Goal: Task Accomplishment & Management: Use online tool/utility

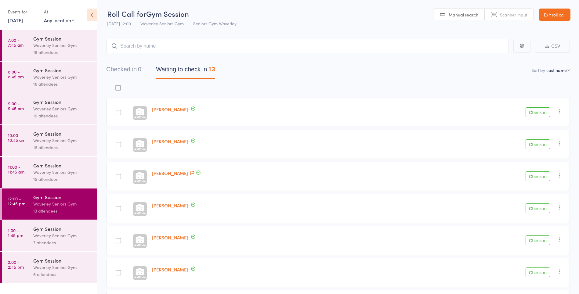
scroll to position [245, 0]
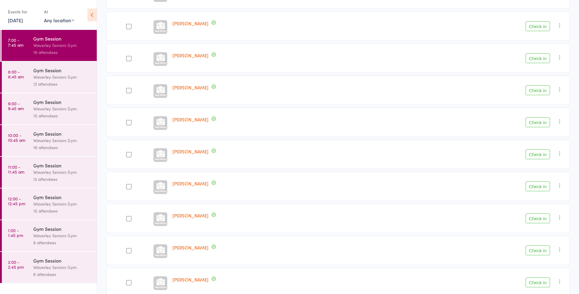
scroll to position [219, 0]
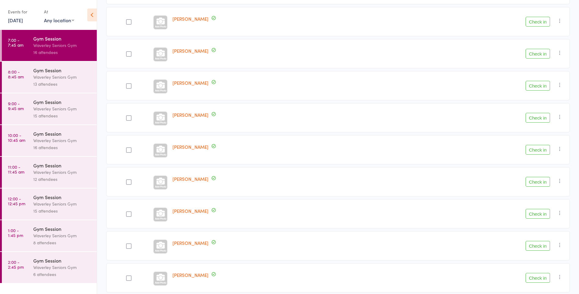
click at [542, 277] on button "Check in" at bounding box center [538, 278] width 24 height 10
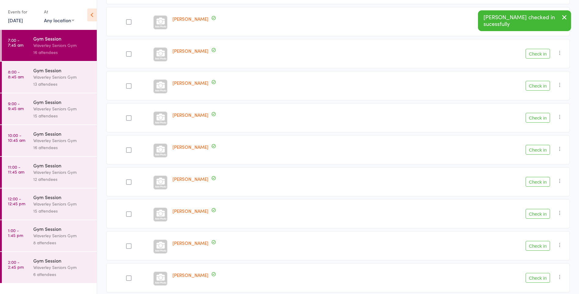
click at [531, 214] on button "Check in" at bounding box center [538, 214] width 24 height 10
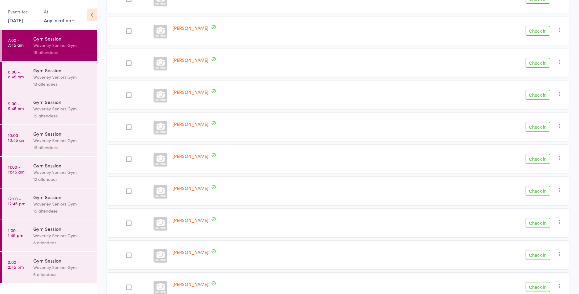
scroll to position [144, 0]
click at [538, 66] on button "Check in" at bounding box center [538, 65] width 24 height 10
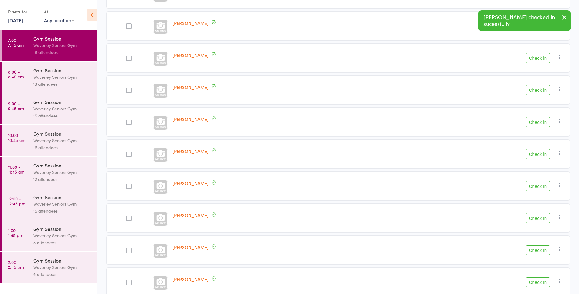
scroll to position [245, 0]
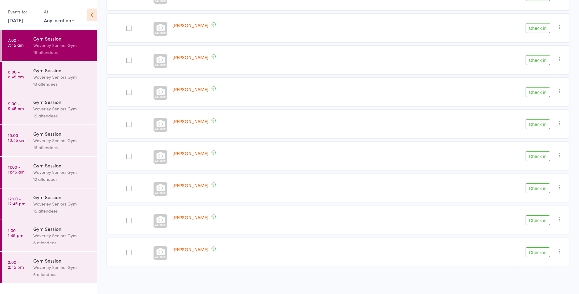
click at [537, 220] on button "Check in" at bounding box center [538, 221] width 24 height 10
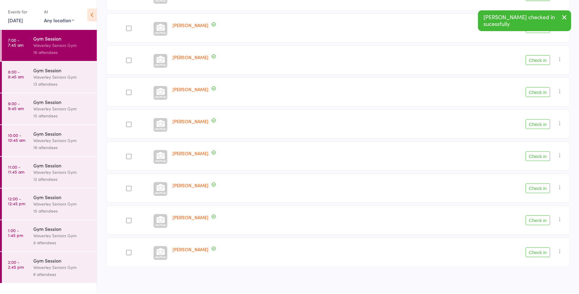
click at [541, 62] on button "Check in" at bounding box center [538, 60] width 24 height 10
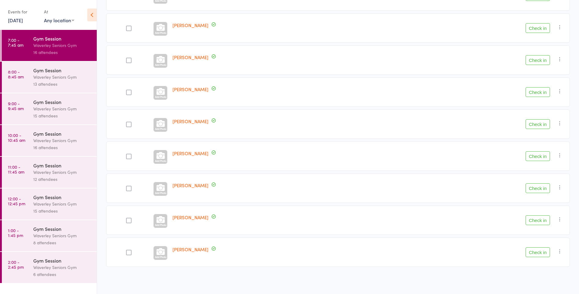
click at [539, 92] on button "Check in" at bounding box center [538, 92] width 24 height 10
click at [538, 61] on button "Check in" at bounding box center [538, 60] width 24 height 10
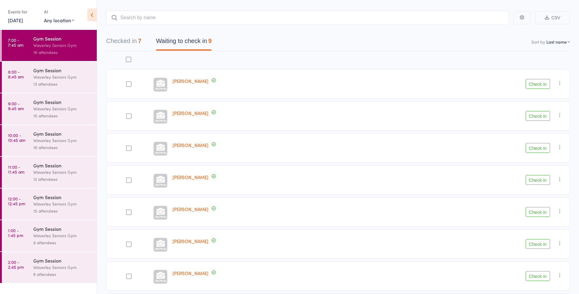
scroll to position [27, 0]
click at [536, 86] on button "Check in" at bounding box center [538, 85] width 24 height 10
click at [537, 245] on button "Check in" at bounding box center [538, 246] width 24 height 10
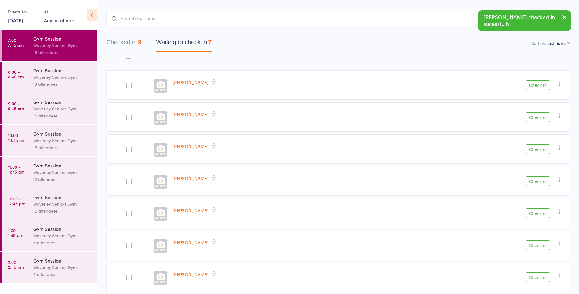
click at [540, 248] on button "Check in" at bounding box center [538, 246] width 24 height 10
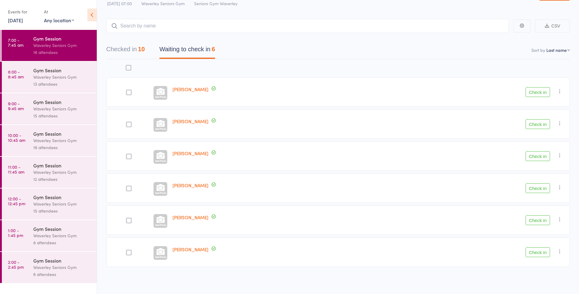
click at [534, 156] on button "Check in" at bounding box center [538, 156] width 24 height 10
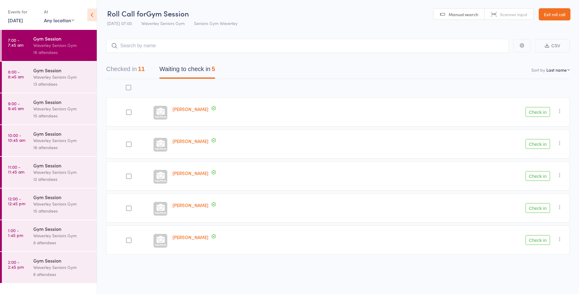
click at [537, 110] on button "Check in" at bounding box center [538, 112] width 24 height 10
click at [131, 145] on div at bounding box center [128, 144] width 5 height 5
click at [127, 143] on input "checkbox" at bounding box center [127, 143] width 0 height 0
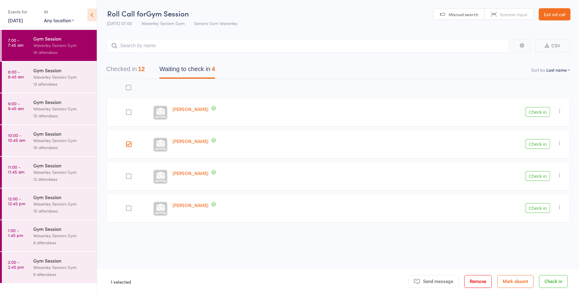
click at [131, 176] on div at bounding box center [128, 176] width 5 height 5
click at [127, 175] on input "checkbox" at bounding box center [127, 175] width 0 height 0
click at [554, 283] on button "Check in" at bounding box center [553, 281] width 29 height 13
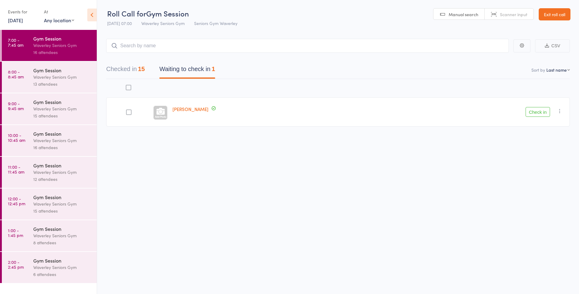
click at [539, 112] on button "Check in" at bounding box center [538, 112] width 24 height 10
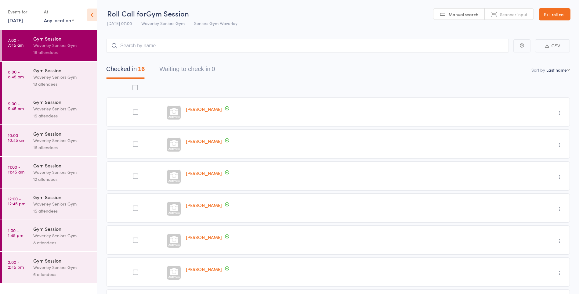
click at [56, 227] on div "Gym Session" at bounding box center [62, 229] width 58 height 7
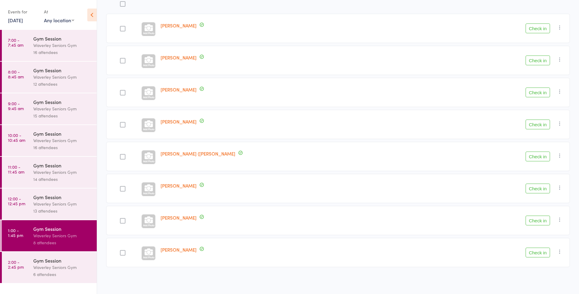
scroll to position [84, 0]
click at [24, 270] on link "2:00 - 2:45 pm Gym Session Waverley Seniors Gym 6 attendees" at bounding box center [49, 267] width 95 height 31
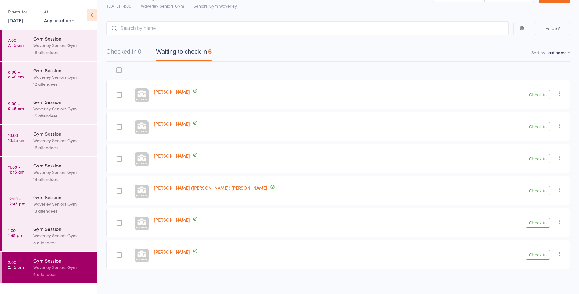
scroll to position [20, 0]
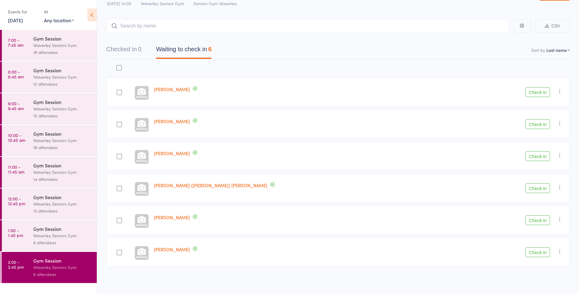
click at [66, 42] on div "Waverley Seniors Gym" at bounding box center [62, 45] width 58 height 7
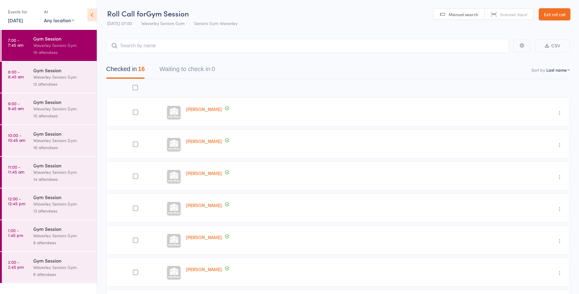
click at [439, 216] on div "[PERSON_NAME]" at bounding box center [315, 208] width 265 height 29
click at [426, 208] on div "[PERSON_NAME]" at bounding box center [315, 208] width 265 height 29
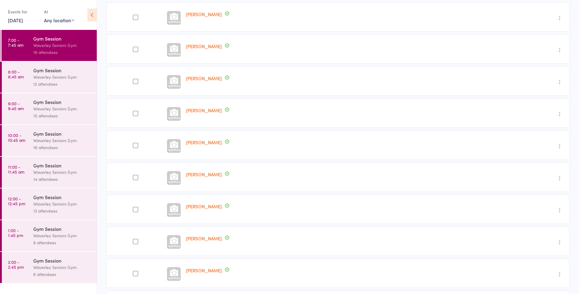
scroll to position [293, 0]
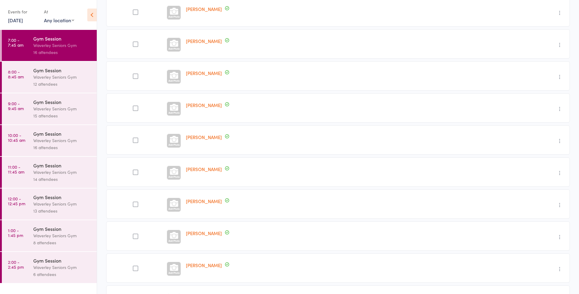
click at [58, 277] on div "6 attendees" at bounding box center [62, 274] width 58 height 7
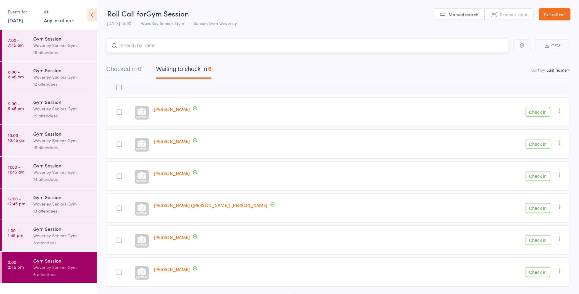
scroll to position [20, 0]
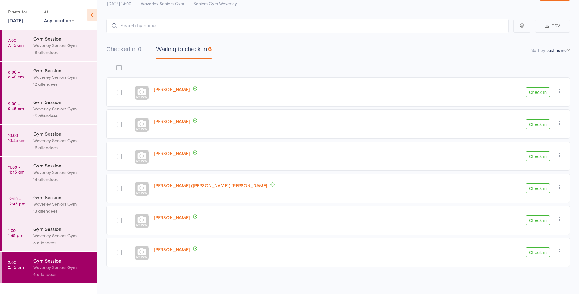
click at [45, 48] on div "Waverley Seniors Gym" at bounding box center [62, 45] width 58 height 7
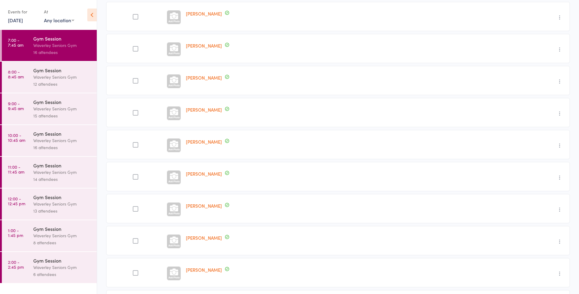
scroll to position [98, 0]
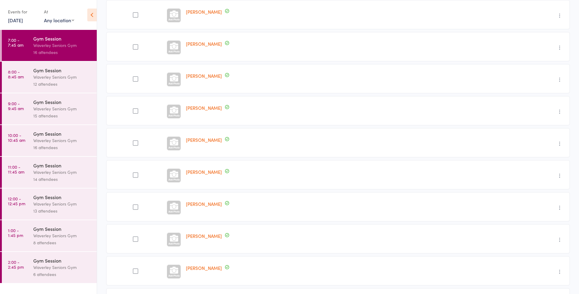
click at [49, 80] on div "Waverley Seniors Gym" at bounding box center [62, 77] width 58 height 7
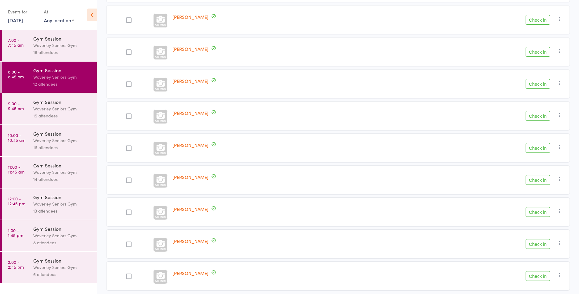
scroll to position [212, 0]
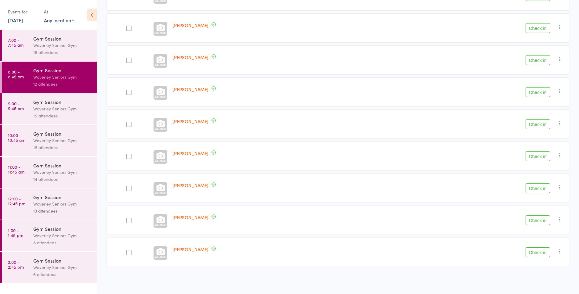
click at [538, 123] on button "Check in" at bounding box center [538, 124] width 24 height 10
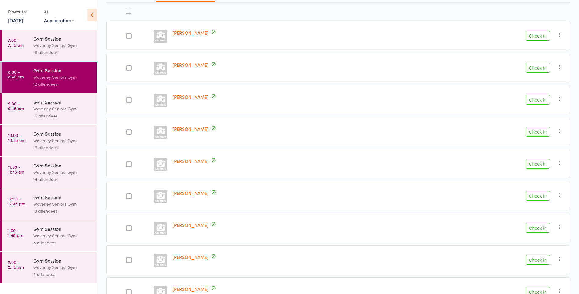
scroll to position [76, 0]
click at [129, 69] on div at bounding box center [128, 68] width 5 height 5
click at [127, 67] on input "checkbox" at bounding box center [127, 67] width 0 height 0
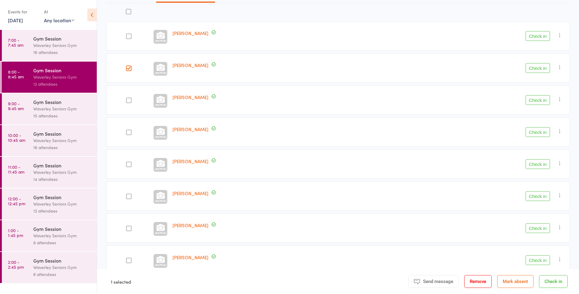
click at [532, 68] on button "Check in" at bounding box center [538, 68] width 24 height 10
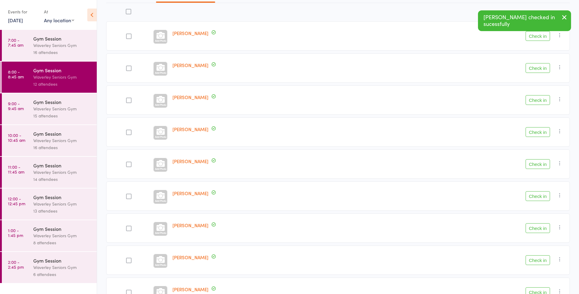
click at [540, 37] on button "Check in" at bounding box center [538, 36] width 24 height 10
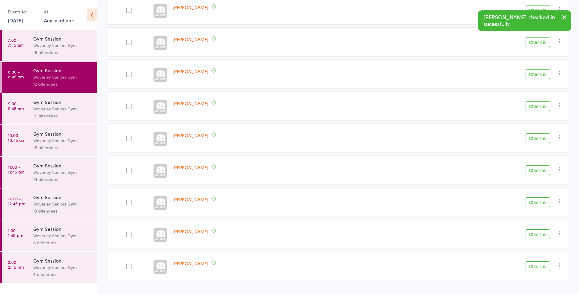
scroll to position [116, 0]
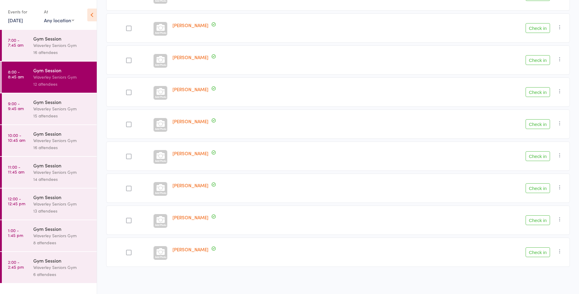
click at [536, 62] on button "Check in" at bounding box center [538, 60] width 24 height 10
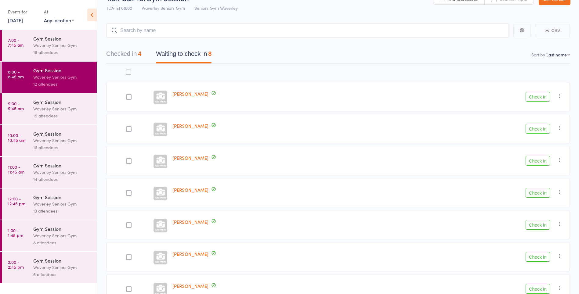
scroll to position [0, 0]
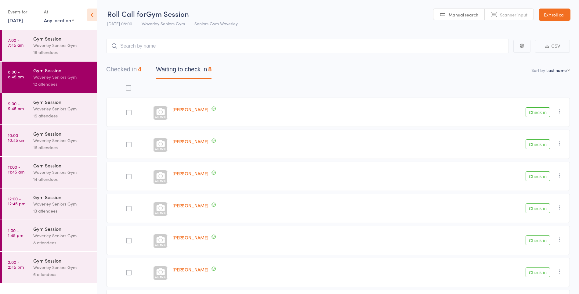
click at [50, 77] on div "Waverley Seniors Gym" at bounding box center [62, 77] width 58 height 7
click at [128, 207] on div at bounding box center [128, 208] width 5 height 5
click at [127, 207] on input "checkbox" at bounding box center [127, 207] width 0 height 0
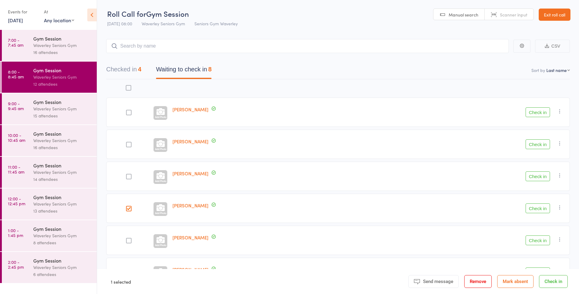
click at [539, 209] on button "Check in" at bounding box center [538, 209] width 24 height 10
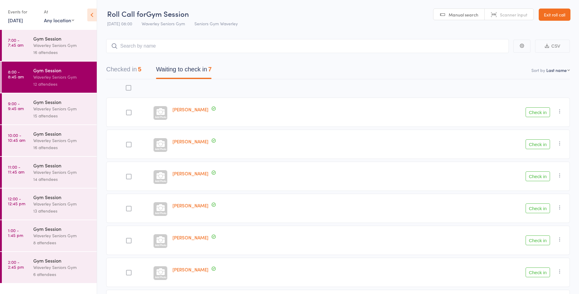
click at [534, 112] on button "Check in" at bounding box center [538, 112] width 24 height 10
click at [538, 179] on button "Check in" at bounding box center [538, 177] width 24 height 10
click at [534, 243] on button "Check in" at bounding box center [538, 241] width 24 height 10
click at [541, 113] on button "Check in" at bounding box center [538, 112] width 24 height 10
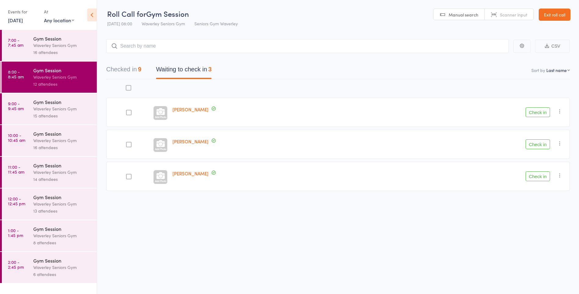
click at [541, 145] on button "Check in" at bounding box center [538, 145] width 24 height 10
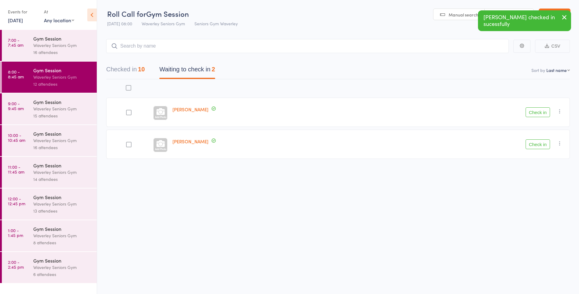
click at [538, 113] on button "Check in" at bounding box center [538, 112] width 24 height 10
click at [538, 111] on button "Check in" at bounding box center [538, 112] width 24 height 10
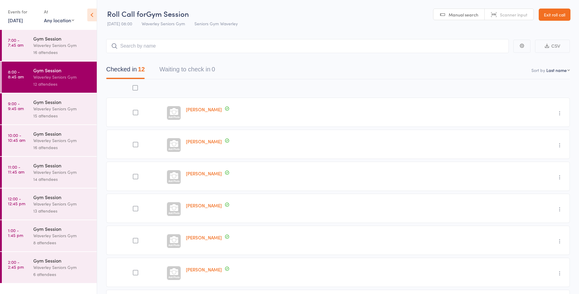
click at [56, 103] on div "Gym Session" at bounding box center [62, 102] width 58 height 7
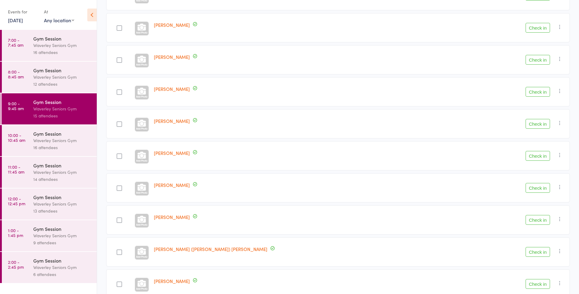
scroll to position [117, 0]
click at [122, 156] on div at bounding box center [119, 155] width 5 height 5
click at [118, 154] on input "checkbox" at bounding box center [118, 154] width 0 height 0
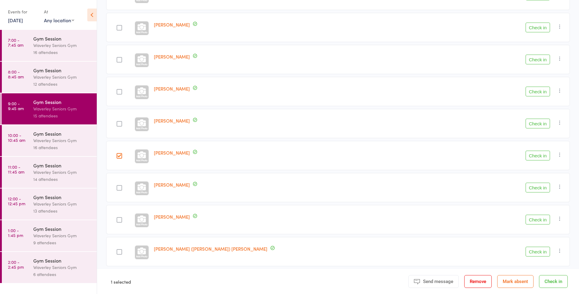
click at [535, 157] on button "Check in" at bounding box center [538, 156] width 24 height 10
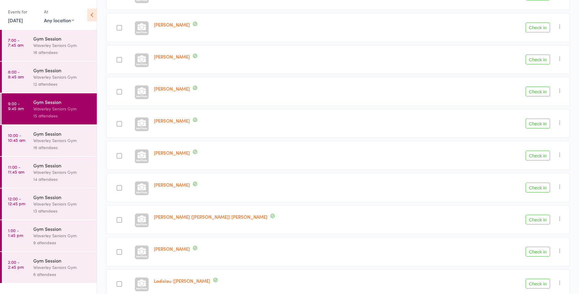
click at [536, 189] on button "Check in" at bounding box center [538, 188] width 24 height 10
click at [533, 187] on button "Check in" at bounding box center [538, 188] width 24 height 10
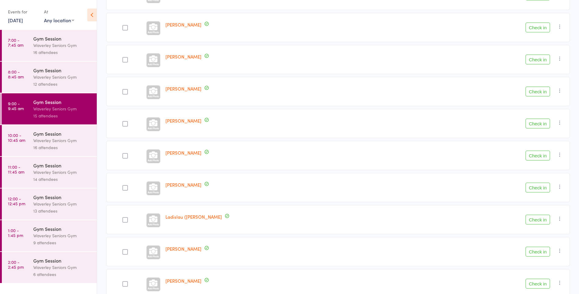
click at [539, 190] on button "Check in" at bounding box center [538, 188] width 24 height 10
click at [540, 94] on button "Check in" at bounding box center [538, 92] width 24 height 10
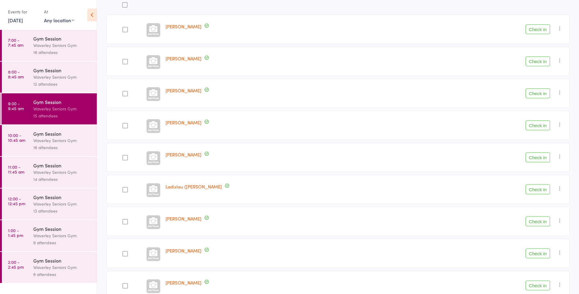
scroll to position [0, 0]
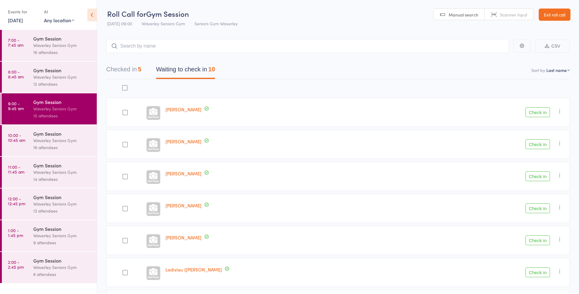
click at [539, 114] on button "Check in" at bounding box center [538, 112] width 24 height 10
click at [537, 143] on button "Check in" at bounding box center [538, 145] width 24 height 10
click at [545, 275] on button "Check in" at bounding box center [538, 273] width 24 height 10
click at [538, 272] on button "Check in" at bounding box center [538, 273] width 24 height 10
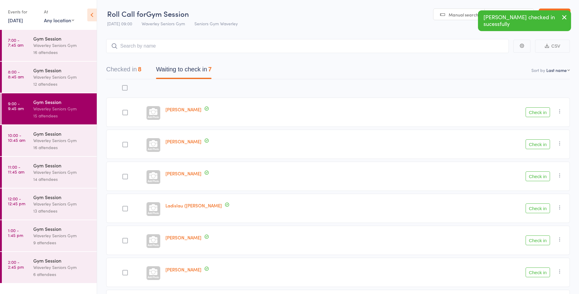
click at [535, 271] on button "Check in" at bounding box center [538, 273] width 24 height 10
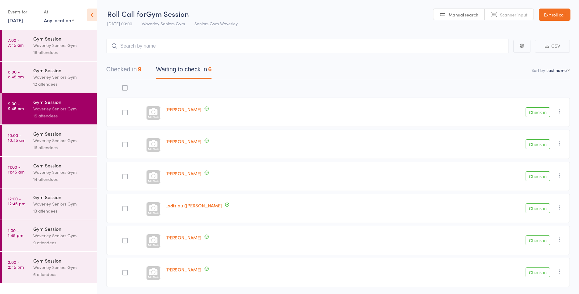
click at [177, 267] on link "[PERSON_NAME]" at bounding box center [183, 269] width 36 height 6
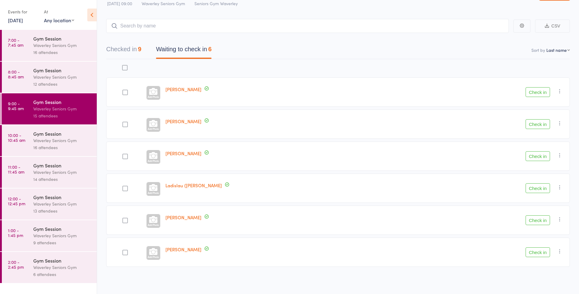
click at [530, 124] on button "Check in" at bounding box center [538, 124] width 24 height 10
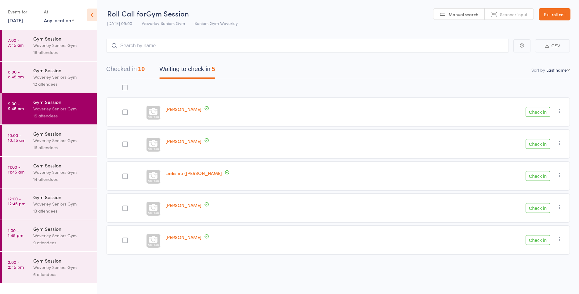
click at [541, 113] on button "Check in" at bounding box center [538, 112] width 24 height 10
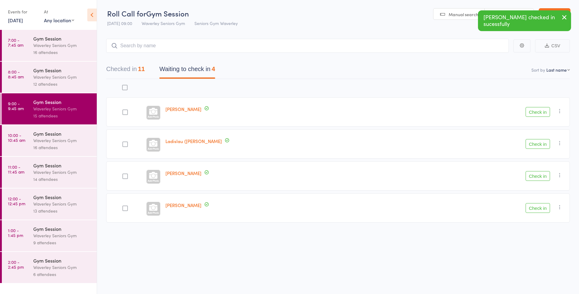
click at [539, 113] on button "Check in" at bounding box center [538, 112] width 24 height 10
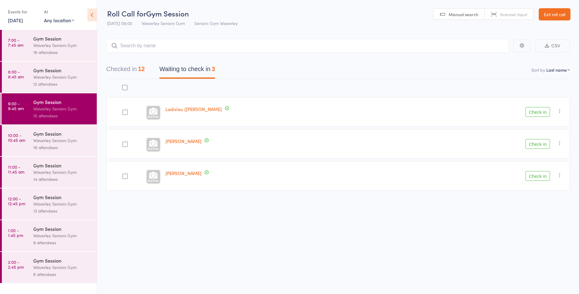
click at [538, 178] on button "Check in" at bounding box center [538, 176] width 24 height 10
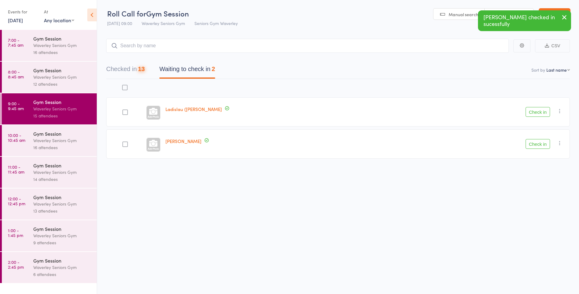
click at [540, 147] on button "Check in" at bounding box center [538, 144] width 24 height 10
click at [537, 111] on button "Check in" at bounding box center [538, 112] width 24 height 10
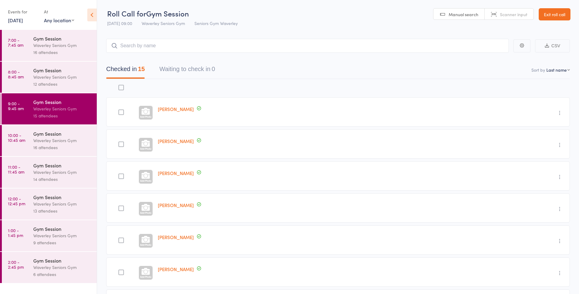
click at [50, 147] on div "16 attendees" at bounding box center [62, 147] width 58 height 7
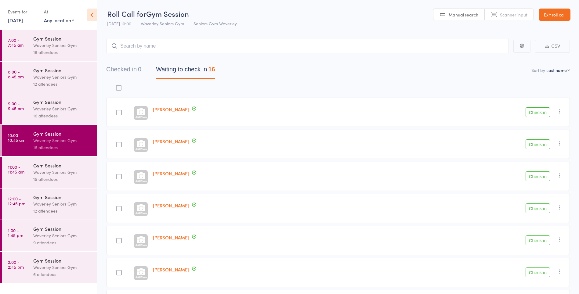
click at [184, 46] on input "search" at bounding box center [307, 46] width 403 height 14
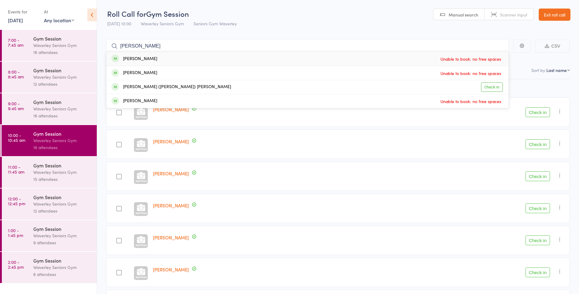
type input "jo daly"
click at [495, 53] on div "Jo Daly Unable to book: no free spaces" at bounding box center [308, 59] width 402 height 14
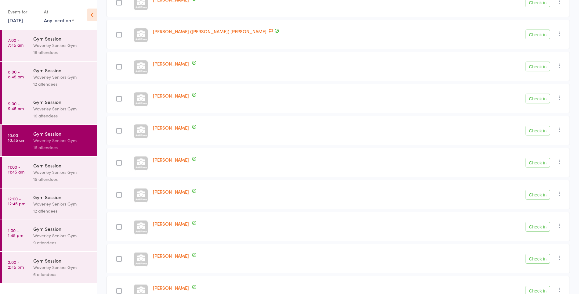
scroll to position [305, 0]
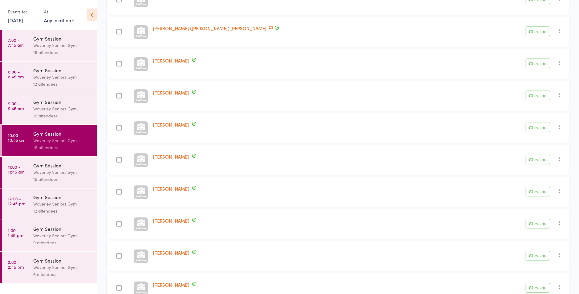
click at [529, 29] on button "Check in" at bounding box center [538, 32] width 24 height 10
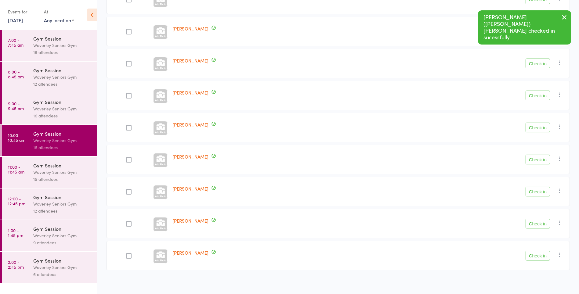
click at [539, 159] on button "Check in" at bounding box center [538, 160] width 24 height 10
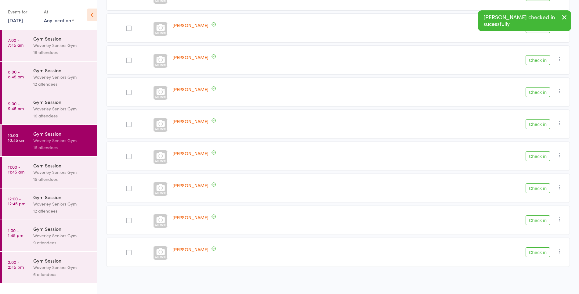
scroll to position [277, 0]
click at [537, 59] on button "Check in" at bounding box center [538, 60] width 24 height 10
click at [542, 157] on button "Check in" at bounding box center [538, 156] width 24 height 10
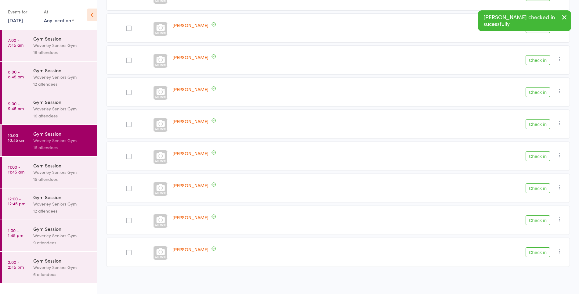
click at [546, 254] on button "Check in" at bounding box center [538, 253] width 24 height 10
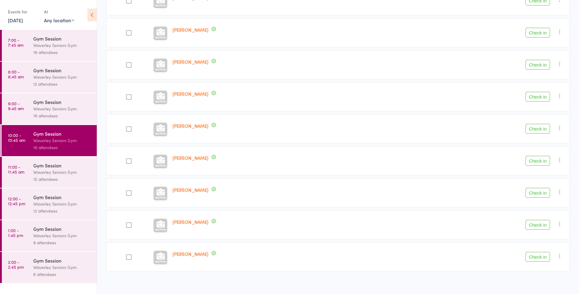
scroll to position [180, 0]
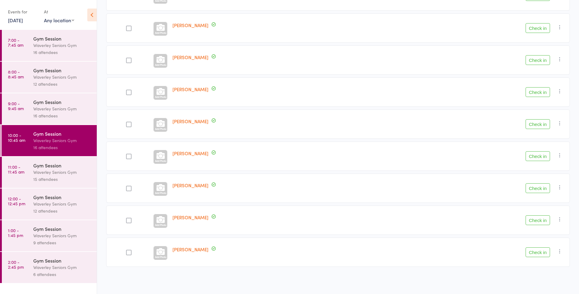
click at [537, 157] on button "Check in" at bounding box center [538, 156] width 24 height 10
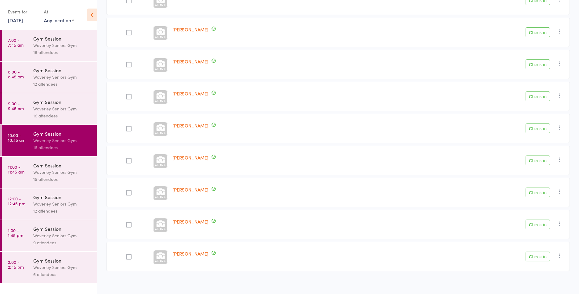
scroll to position [148, 0]
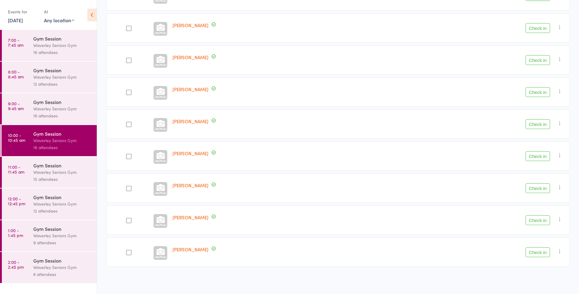
click at [276, 143] on div "[PERSON_NAME]" at bounding box center [272, 156] width 204 height 29
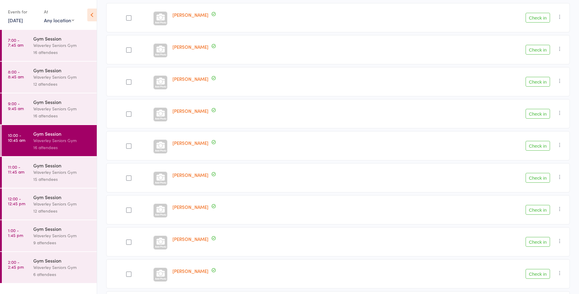
scroll to position [0, 0]
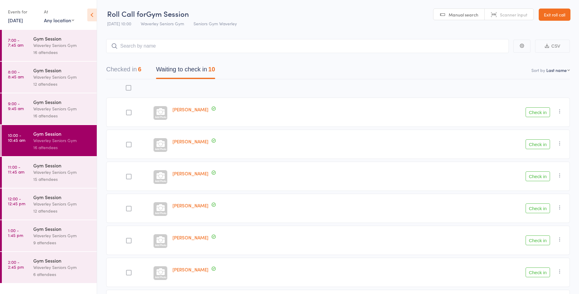
click at [536, 147] on button "Check in" at bounding box center [538, 145] width 24 height 10
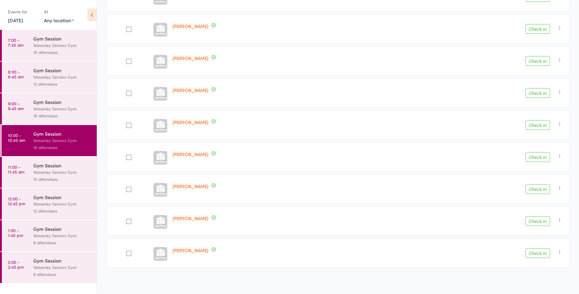
scroll to position [116, 0]
click at [538, 187] on button "Check in" at bounding box center [538, 188] width 24 height 10
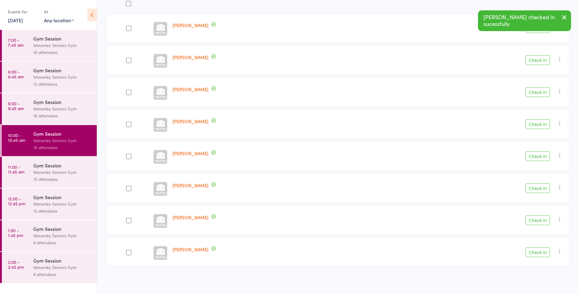
scroll to position [84, 0]
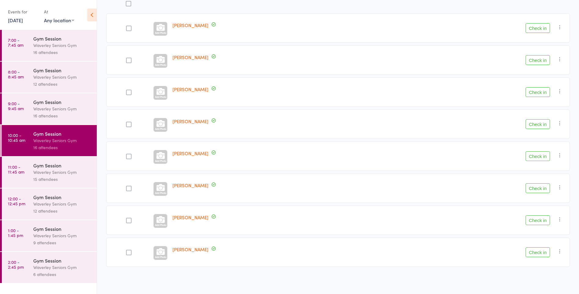
click at [540, 62] on button "Check in" at bounding box center [538, 60] width 24 height 10
click at [545, 122] on button "Check in" at bounding box center [538, 124] width 24 height 10
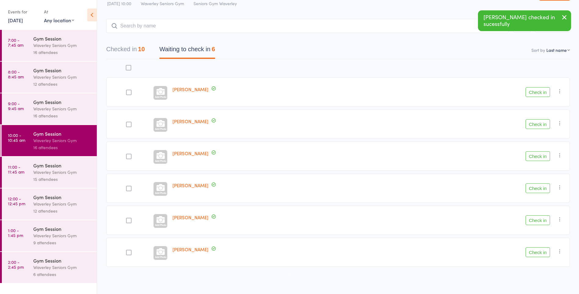
click at [352, 238] on div "[PERSON_NAME]" at bounding box center [272, 252] width 204 height 29
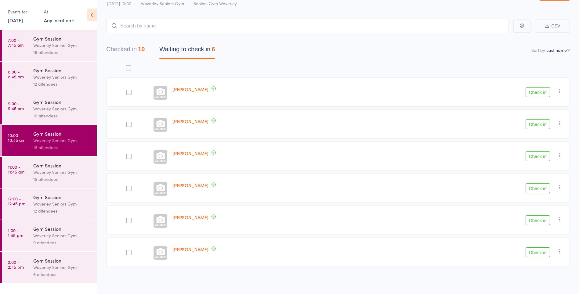
click at [542, 187] on button "Check in" at bounding box center [538, 188] width 24 height 10
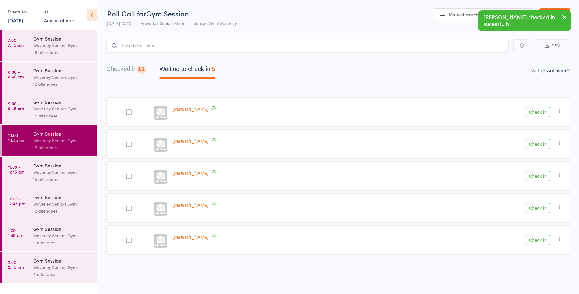
scroll to position [0, 0]
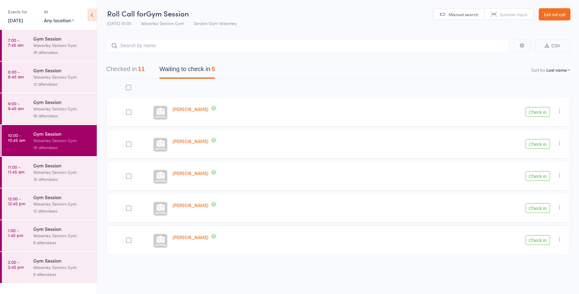
click at [537, 209] on button "Check in" at bounding box center [538, 208] width 24 height 10
click at [129, 71] on button "Checked in 12" at bounding box center [125, 71] width 38 height 16
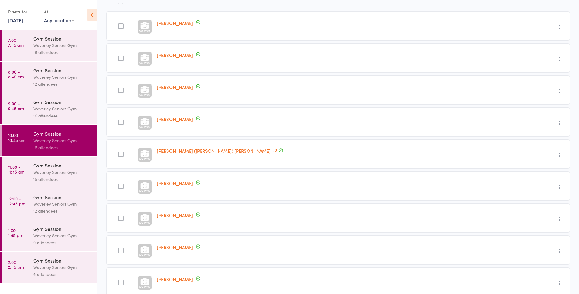
scroll to position [0, 0]
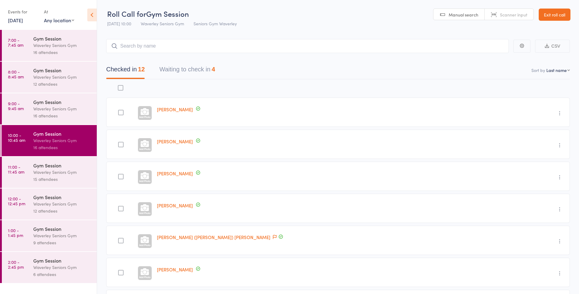
click at [181, 71] on button "Waiting to check in 4" at bounding box center [187, 71] width 56 height 16
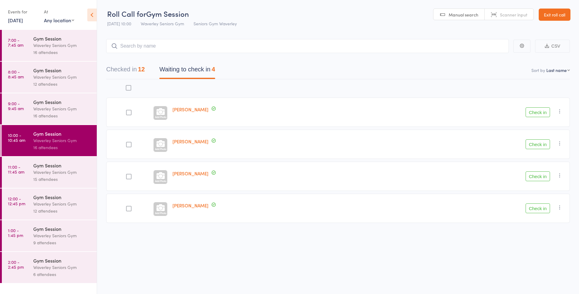
click at [536, 208] on button "Check in" at bounding box center [538, 209] width 24 height 10
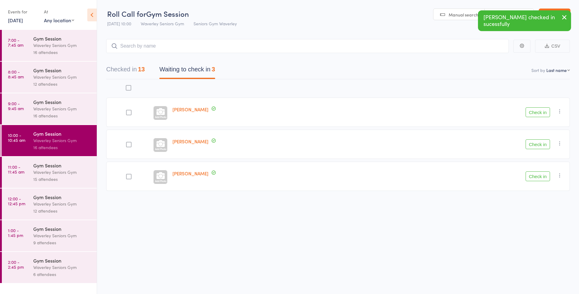
click at [538, 177] on button "Check in" at bounding box center [538, 177] width 24 height 10
click at [537, 114] on button "Check in" at bounding box center [538, 112] width 24 height 10
click at [560, 114] on icon "button" at bounding box center [560, 111] width 6 height 6
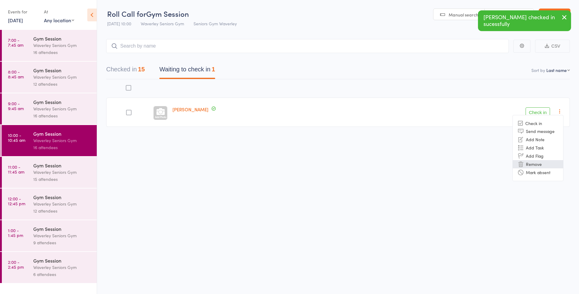
click at [538, 167] on li "Remove" at bounding box center [538, 164] width 50 height 8
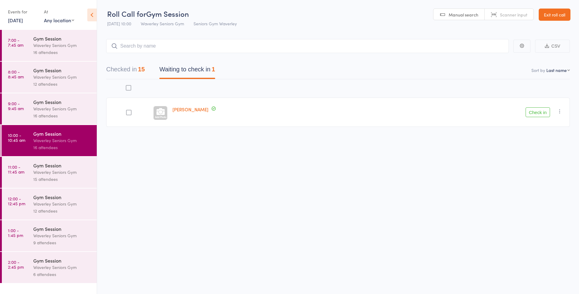
click at [135, 70] on button "Checked in 15" at bounding box center [125, 71] width 38 height 16
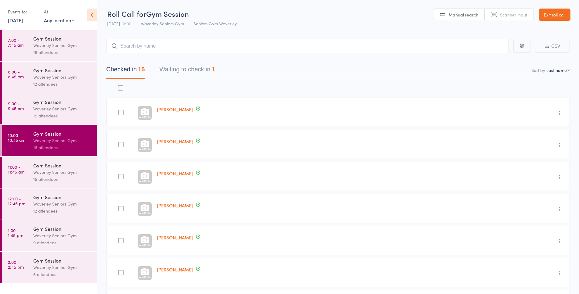
click at [189, 71] on button "Waiting to check in 1" at bounding box center [187, 71] width 56 height 16
click at [209, 70] on button "Waiting to check in 0" at bounding box center [187, 71] width 56 height 16
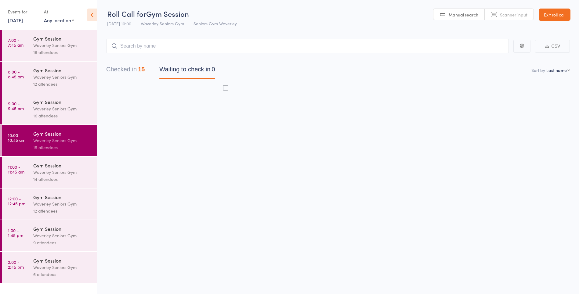
click at [133, 70] on button "Checked in 15" at bounding box center [125, 71] width 38 height 16
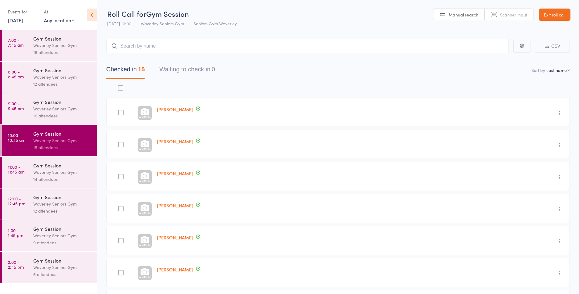
click at [50, 116] on div "16 attendees" at bounding box center [62, 115] width 58 height 7
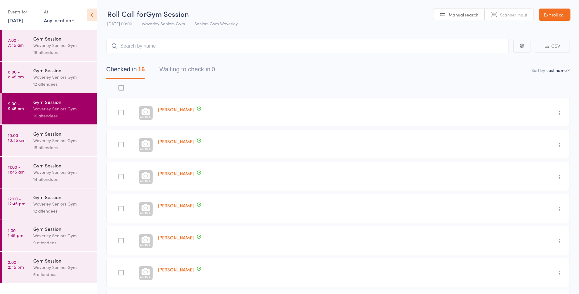
click at [65, 75] on div "Waverley Seniors Gym" at bounding box center [62, 77] width 58 height 7
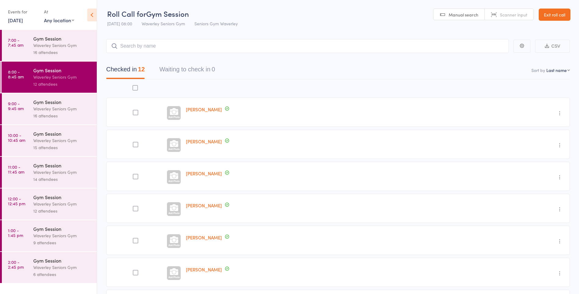
click at [72, 46] on div "Waverley Seniors Gym" at bounding box center [62, 45] width 58 height 7
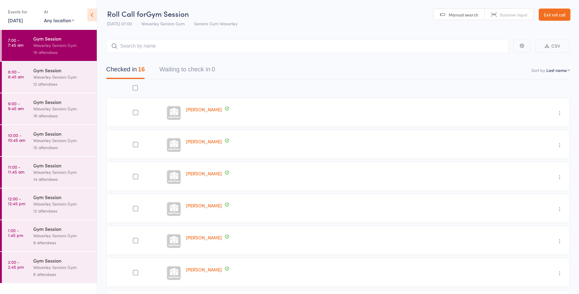
click at [27, 172] on link "11:00 - 11:45 am Gym Session Waverley Seniors Gym 14 attendees" at bounding box center [49, 172] width 95 height 31
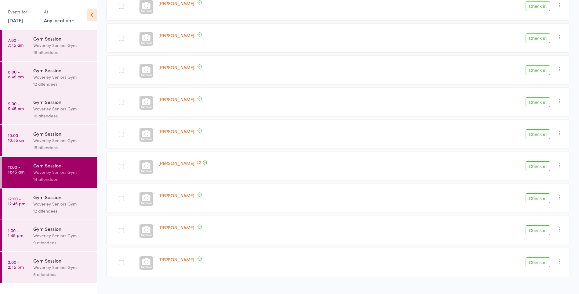
scroll to position [277, 0]
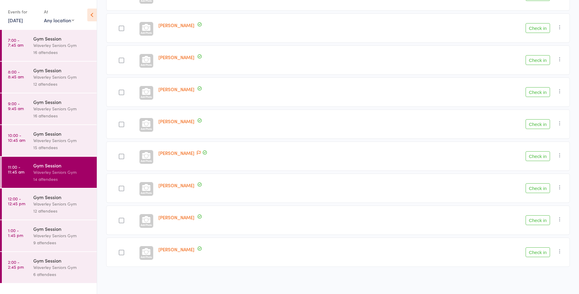
click at [532, 62] on button "Check in" at bounding box center [538, 60] width 24 height 10
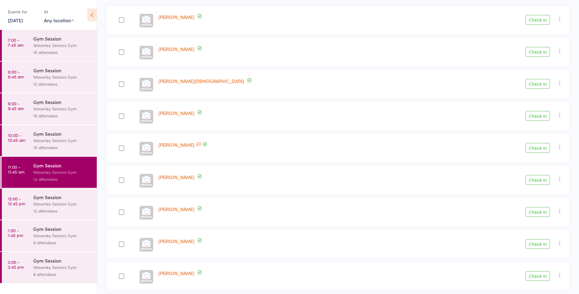
scroll to position [92, 0]
click at [534, 52] on button "Check in" at bounding box center [538, 52] width 24 height 10
click at [538, 53] on button "Check in" at bounding box center [538, 52] width 24 height 10
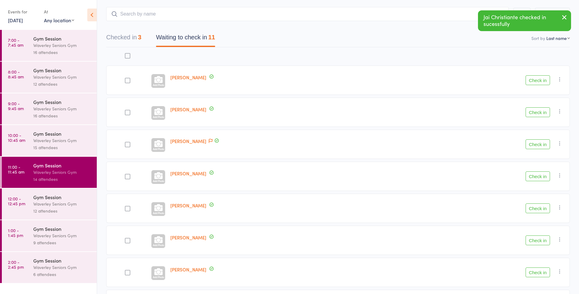
scroll to position [32, 0]
click at [533, 80] on button "Check in" at bounding box center [538, 81] width 24 height 10
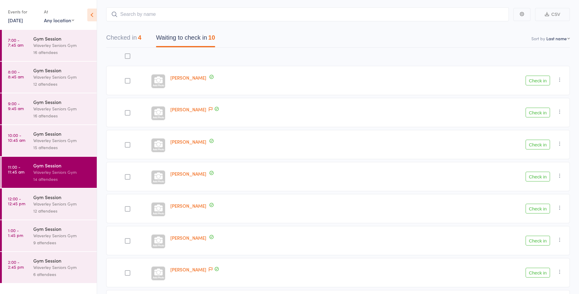
click at [542, 145] on button "Check in" at bounding box center [538, 145] width 24 height 10
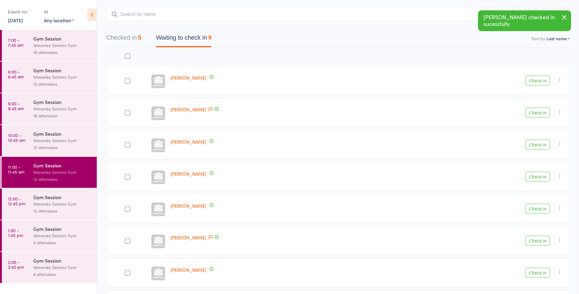
click at [545, 179] on button "Check in" at bounding box center [538, 177] width 24 height 10
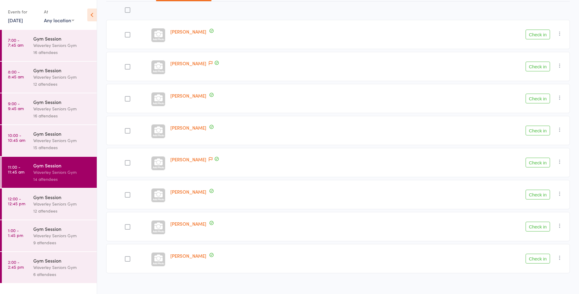
scroll to position [84, 0]
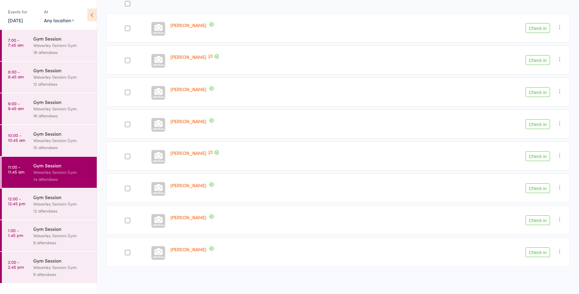
click at [539, 122] on button "Check in" at bounding box center [538, 124] width 24 height 10
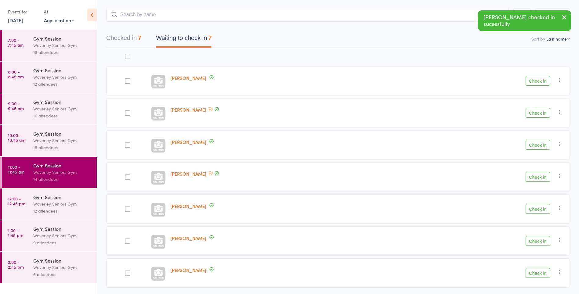
scroll to position [52, 0]
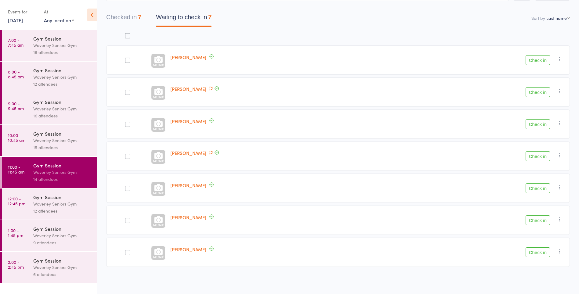
click at [537, 94] on button "Check in" at bounding box center [538, 92] width 24 height 10
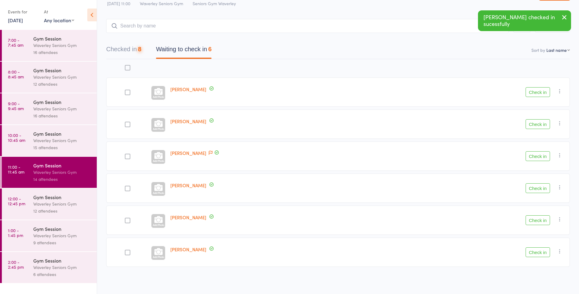
scroll to position [20, 0]
click at [209, 153] on icon at bounding box center [211, 153] width 4 height 4
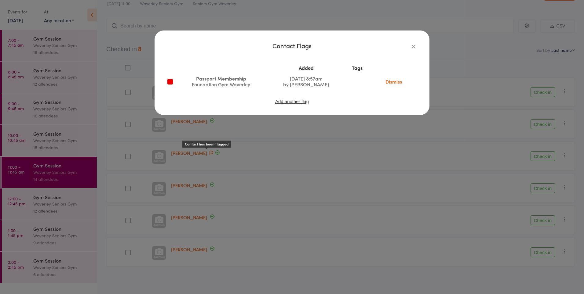
click at [411, 45] on icon "button" at bounding box center [413, 46] width 7 height 7
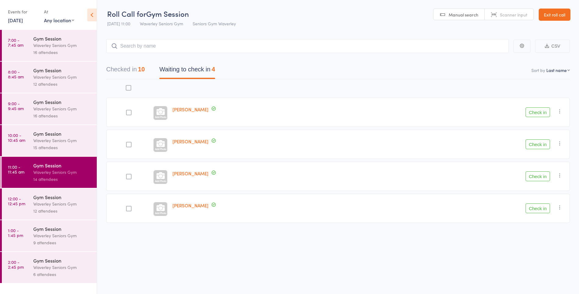
scroll to position [0, 0]
click at [558, 112] on icon "button" at bounding box center [560, 111] width 6 height 6
click at [533, 173] on li "Mark absent" at bounding box center [538, 172] width 50 height 8
click at [560, 144] on icon "button" at bounding box center [560, 143] width 6 height 6
click at [531, 205] on li "Mark absent" at bounding box center [538, 204] width 50 height 8
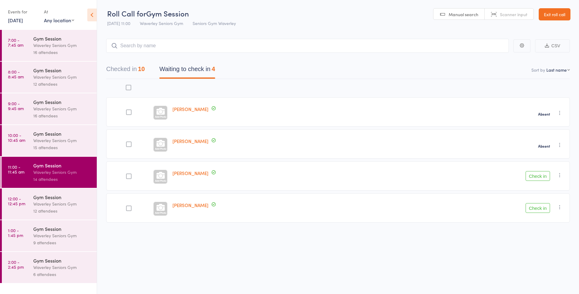
click at [562, 205] on icon "button" at bounding box center [560, 207] width 6 height 6
click at [540, 270] on li "Mark absent" at bounding box center [538, 268] width 50 height 8
click at [560, 175] on icon "button" at bounding box center [560, 175] width 6 height 6
click at [547, 237] on li "Mark absent" at bounding box center [538, 236] width 50 height 8
click at [47, 202] on div "Waverley Seniors Gym" at bounding box center [62, 204] width 58 height 7
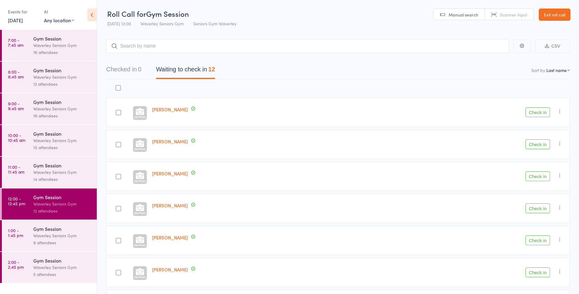
click at [334, 45] on input "search" at bounding box center [307, 46] width 403 height 14
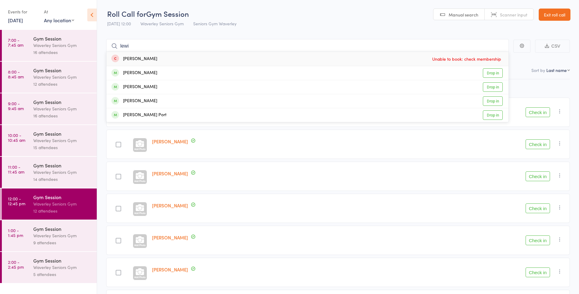
type input "lewi"
click at [495, 74] on link "Drop in" at bounding box center [493, 72] width 20 height 9
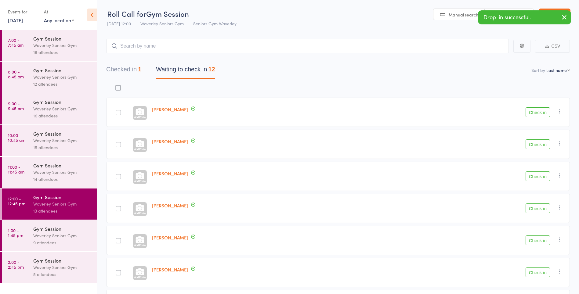
click at [534, 111] on button "Check in" at bounding box center [538, 112] width 24 height 10
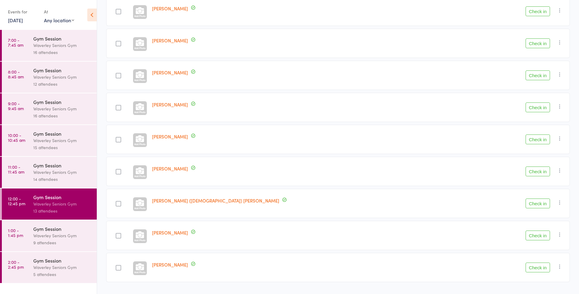
scroll to position [180, 0]
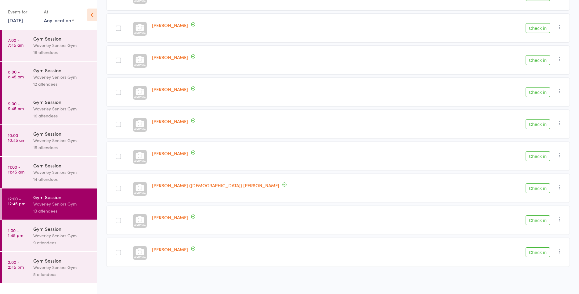
click at [532, 123] on button "Check in" at bounding box center [538, 124] width 24 height 10
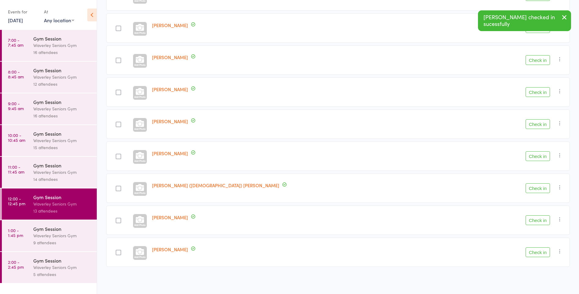
scroll to position [148, 0]
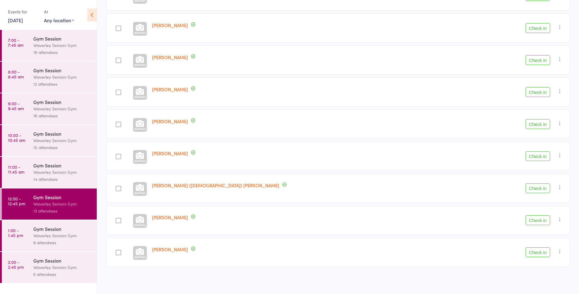
click at [59, 170] on div "Waverley Seniors Gym" at bounding box center [62, 172] width 58 height 7
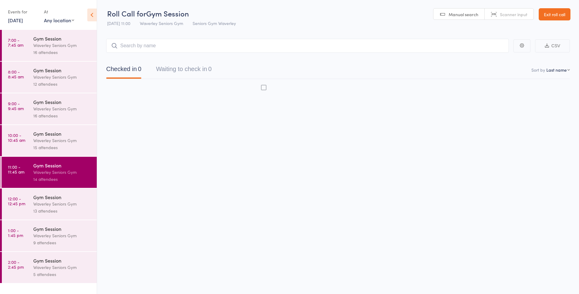
scroll to position [0, 0]
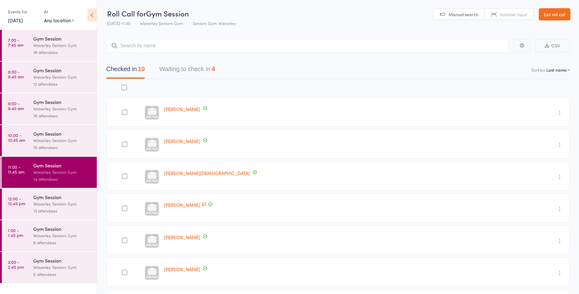
click at [215, 77] on button "Waiting to check in 4" at bounding box center [187, 71] width 56 height 16
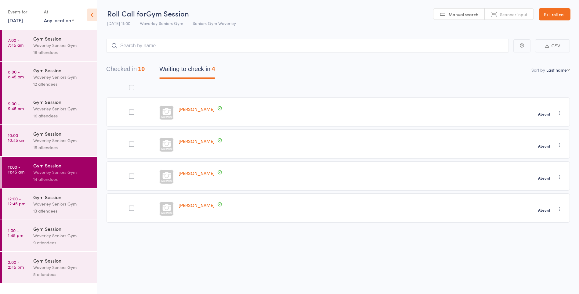
click at [138, 69] on button "Checked in 10" at bounding box center [125, 71] width 38 height 16
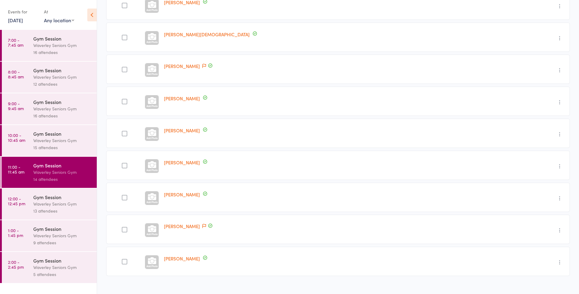
scroll to position [136, 0]
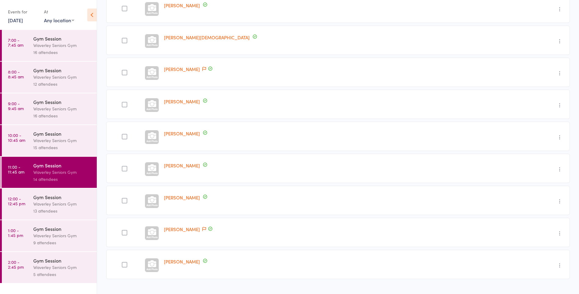
click at [560, 138] on icon "button" at bounding box center [560, 137] width 6 height 6
click at [535, 150] on li "Undo check-in" at bounding box center [538, 150] width 50 height 8
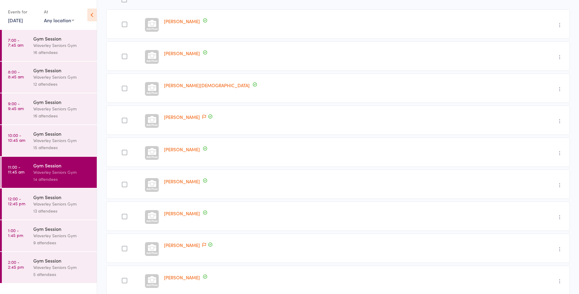
scroll to position [0, 0]
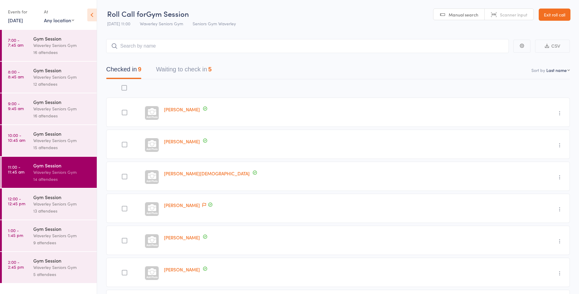
click at [208, 69] on button "Waiting to check in 5" at bounding box center [184, 71] width 56 height 16
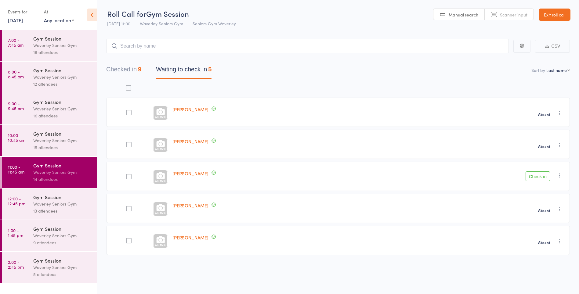
click at [531, 179] on button "Check in" at bounding box center [538, 177] width 24 height 10
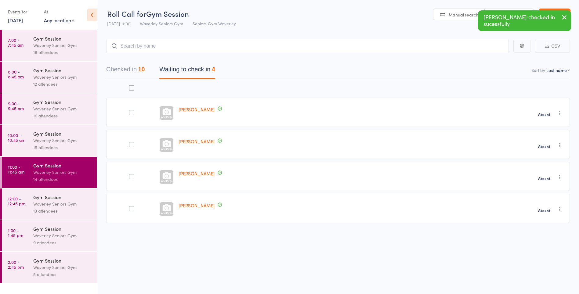
click at [54, 206] on div "Waverley Seniors Gym" at bounding box center [62, 204] width 58 height 7
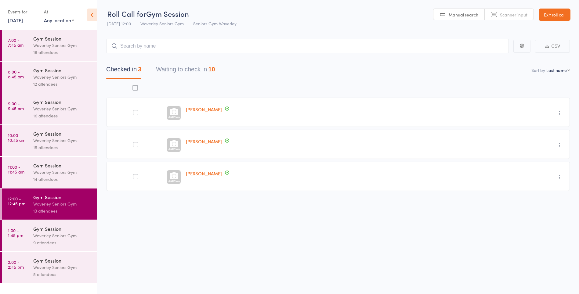
click at [226, 77] on nav "Checked in 3 Waiting to check in 10" at bounding box center [338, 71] width 478 height 16
click at [210, 72] on button "Waiting to check in 10" at bounding box center [185, 71] width 59 height 16
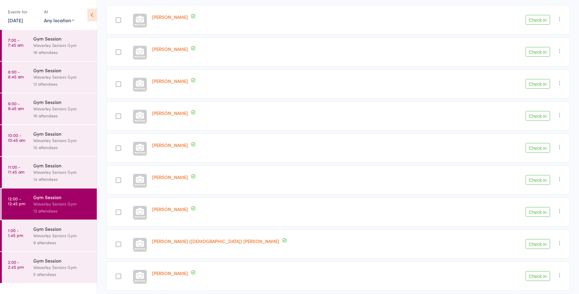
scroll to position [95, 0]
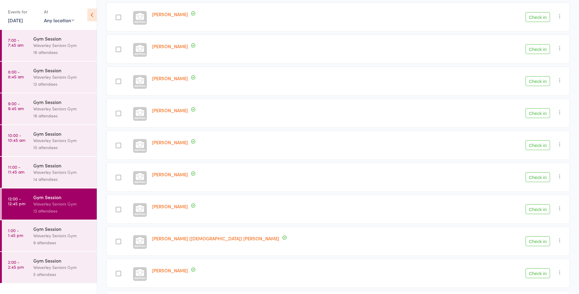
click at [542, 210] on button "Check in" at bounding box center [538, 210] width 24 height 10
click at [537, 17] on button "Check in" at bounding box center [538, 17] width 24 height 10
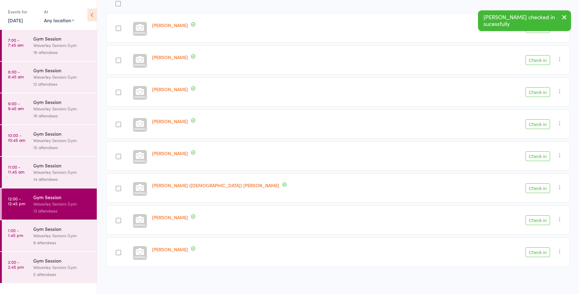
scroll to position [84, 0]
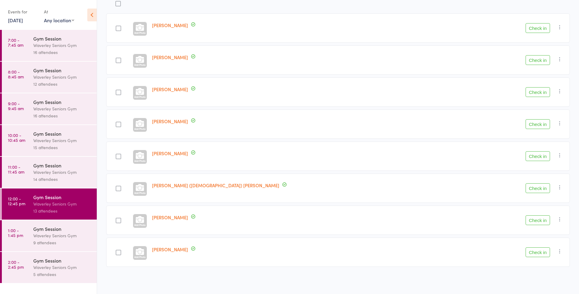
click at [537, 27] on button "Check in" at bounding box center [538, 28] width 24 height 10
click at [545, 253] on button "Check in" at bounding box center [538, 253] width 24 height 10
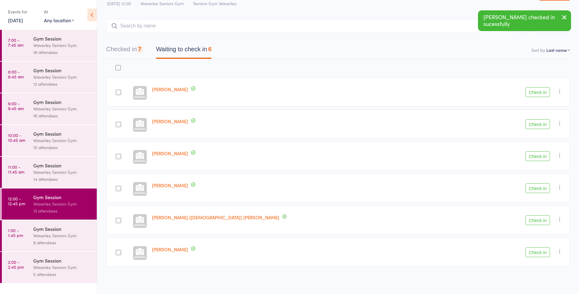
scroll to position [20, 0]
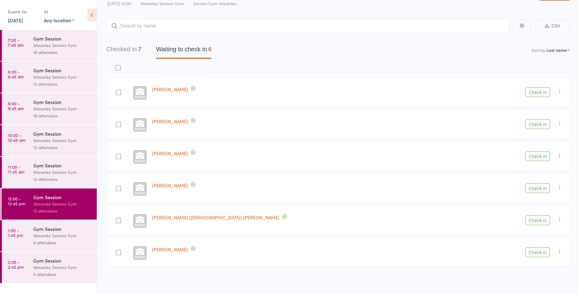
click at [546, 126] on button "Check in" at bounding box center [538, 124] width 24 height 10
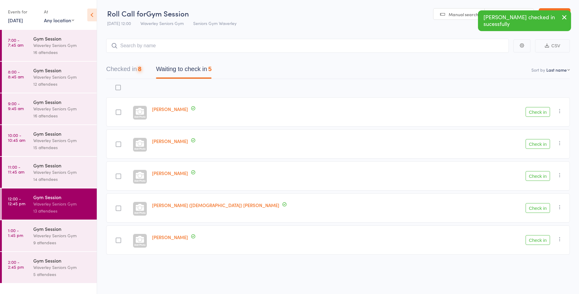
scroll to position [0, 0]
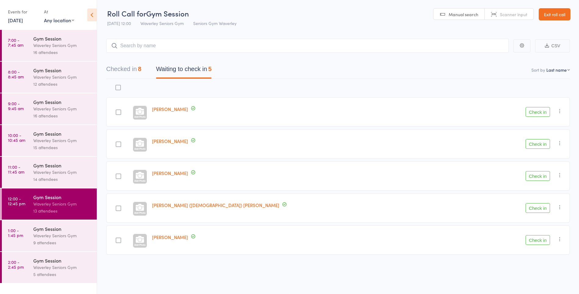
click at [543, 142] on button "Check in" at bounding box center [538, 144] width 24 height 10
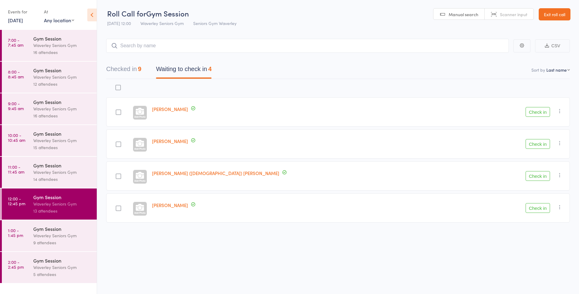
click at [544, 178] on button "Check in" at bounding box center [538, 176] width 24 height 10
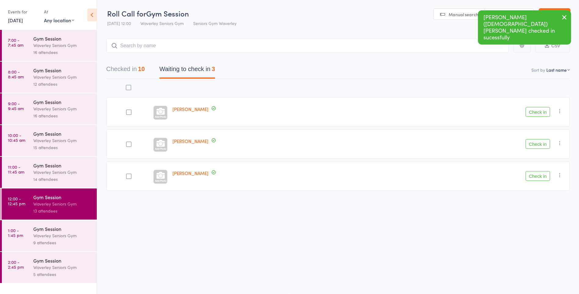
click at [543, 144] on button "Check in" at bounding box center [538, 144] width 24 height 10
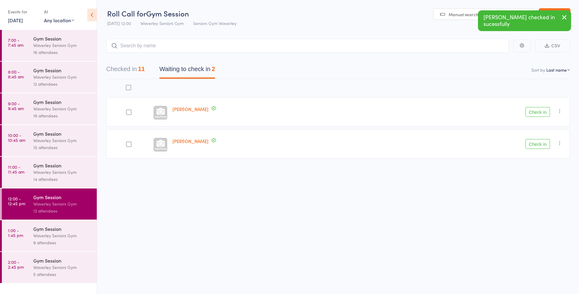
click at [543, 111] on button "Check in" at bounding box center [538, 112] width 24 height 10
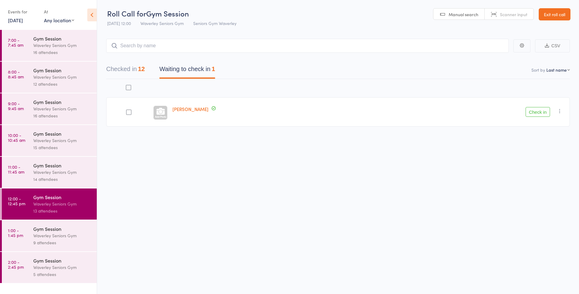
click at [543, 111] on button "Check in" at bounding box center [538, 112] width 24 height 10
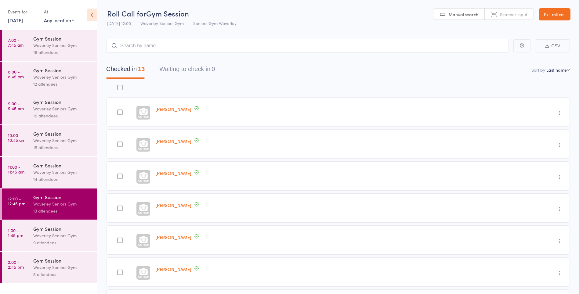
click at [70, 232] on div "Gym Session" at bounding box center [62, 229] width 58 height 7
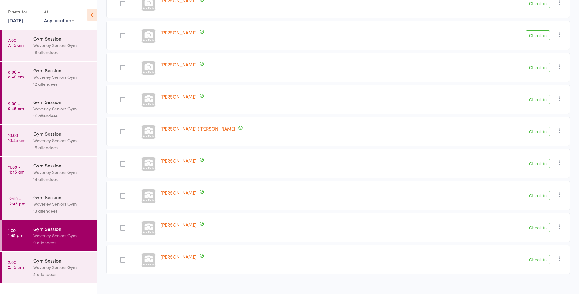
scroll to position [116, 0]
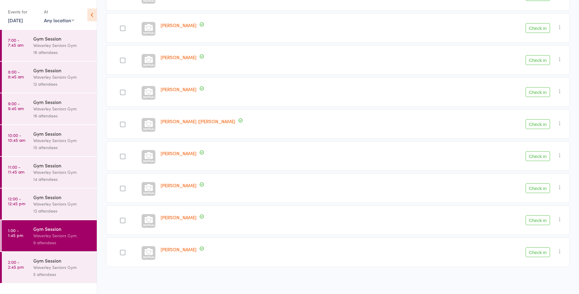
click at [531, 26] on button "Check in" at bounding box center [538, 28] width 24 height 10
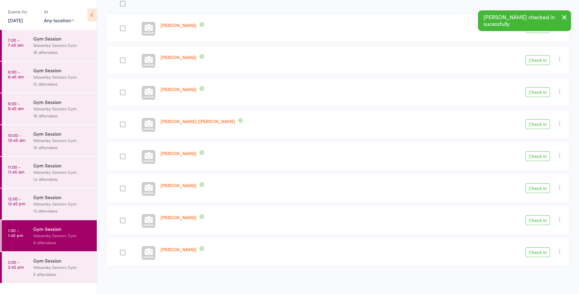
click at [535, 60] on button "Check in" at bounding box center [538, 60] width 24 height 10
click at [530, 60] on button "Check in" at bounding box center [538, 60] width 24 height 10
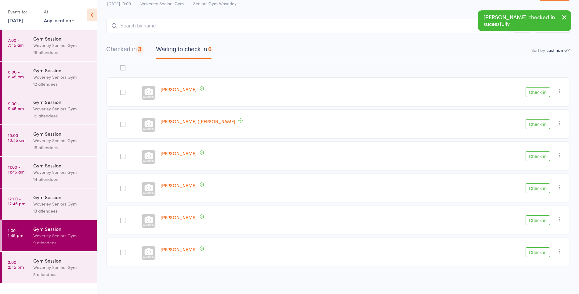
scroll to position [20, 0]
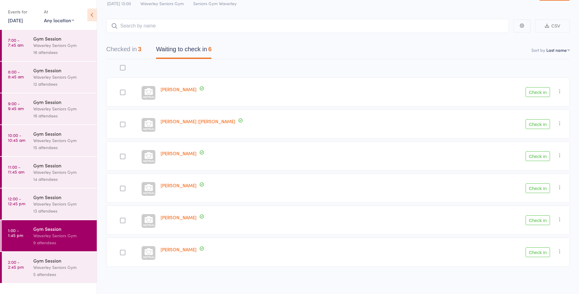
click at [124, 156] on div at bounding box center [122, 156] width 5 height 5
click at [121, 155] on input "checkbox" at bounding box center [121, 155] width 0 height 0
click at [533, 159] on button "Check in" at bounding box center [538, 156] width 24 height 10
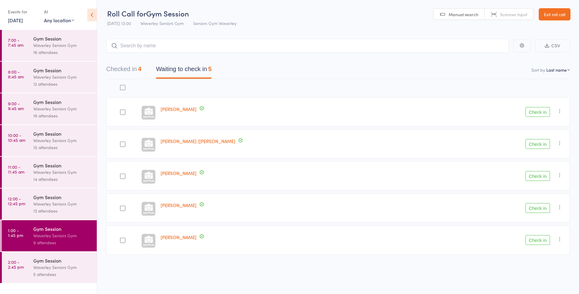
click at [537, 176] on button "Check in" at bounding box center [538, 176] width 24 height 10
click at [539, 175] on button "Check in" at bounding box center [538, 176] width 24 height 10
click at [541, 112] on button "Check in" at bounding box center [538, 112] width 24 height 10
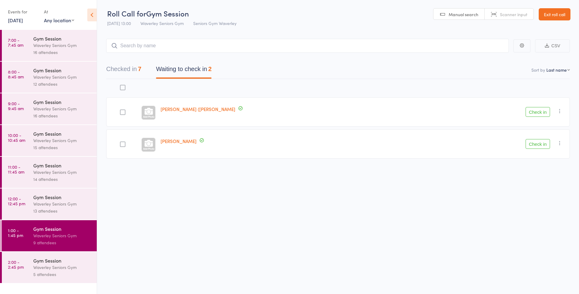
click at [562, 145] on icon "button" at bounding box center [560, 143] width 6 height 6
click at [546, 207] on li "Mark absent" at bounding box center [538, 204] width 50 height 8
click at [534, 111] on button "Check in" at bounding box center [538, 112] width 24 height 10
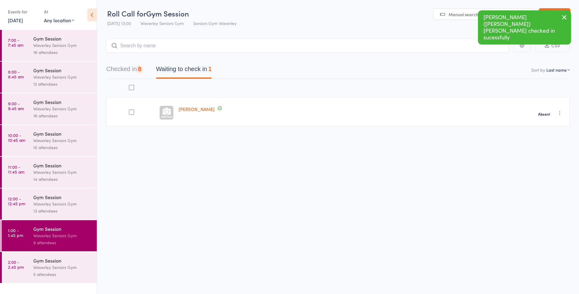
click at [53, 265] on div "Waverley Seniors Gym" at bounding box center [62, 267] width 58 height 7
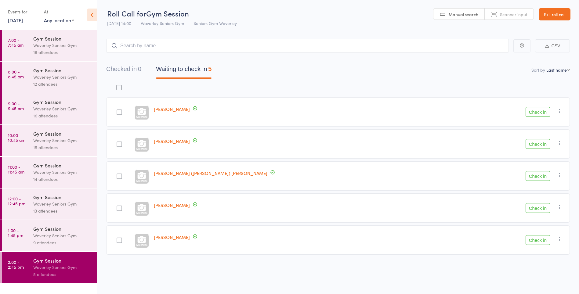
click at [81, 240] on div "9 attendees" at bounding box center [62, 242] width 58 height 7
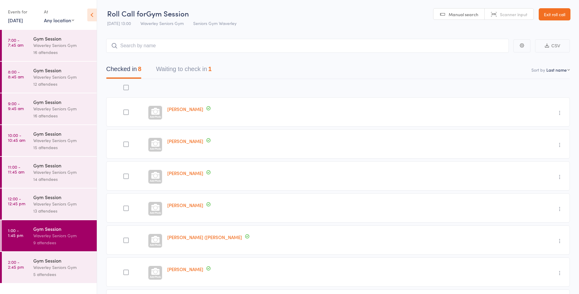
click at [199, 71] on button "Waiting to check in 1" at bounding box center [184, 71] width 56 height 16
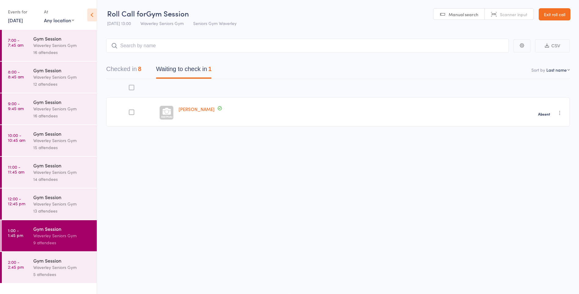
click at [63, 216] on div "Gym Session Waverley Seniors Gym 13 attendees" at bounding box center [64, 204] width 63 height 31
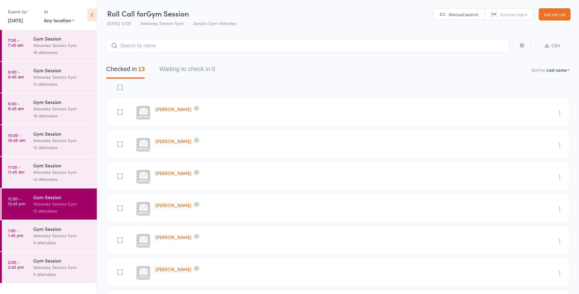
click at [70, 165] on div "Gym Session" at bounding box center [62, 165] width 58 height 7
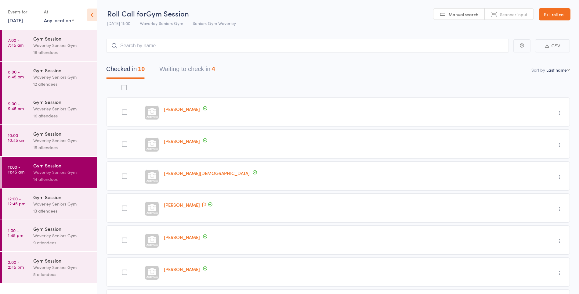
click at [202, 71] on button "Waiting to check in 4" at bounding box center [187, 71] width 56 height 16
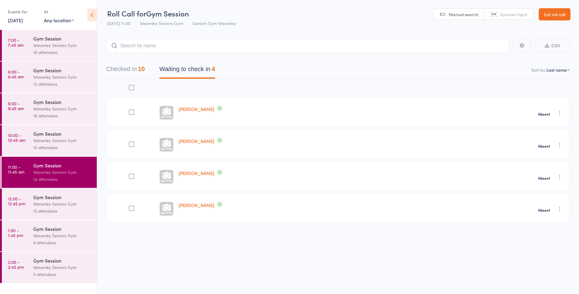
click at [64, 142] on div "Waverley Seniors Gym" at bounding box center [62, 140] width 58 height 7
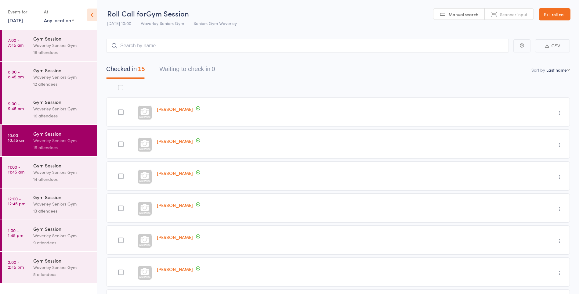
click at [74, 112] on div "Waverley Seniors Gym" at bounding box center [62, 108] width 58 height 7
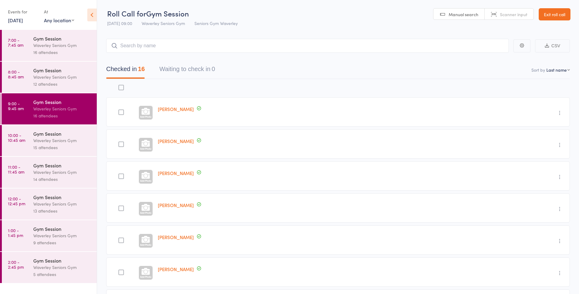
click at [53, 68] on div "Gym Session" at bounding box center [62, 70] width 58 height 7
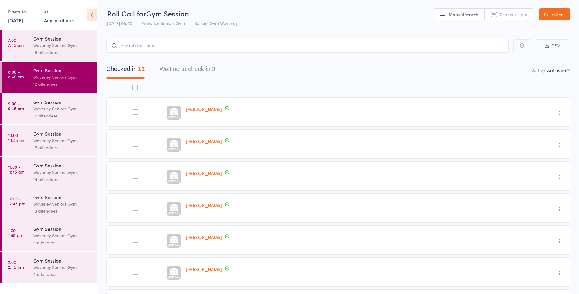
click at [70, 234] on div "Waverley Seniors Gym" at bounding box center [62, 235] width 58 height 7
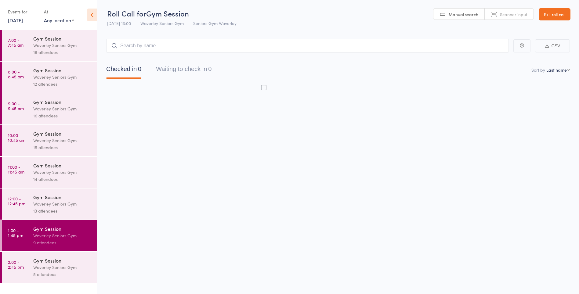
click at [60, 262] on div "Gym Session" at bounding box center [62, 260] width 58 height 7
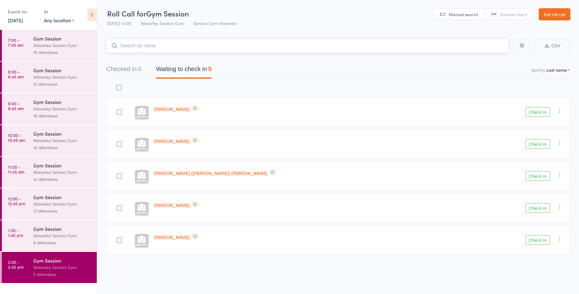
click at [406, 45] on input "search" at bounding box center [307, 46] width 403 height 14
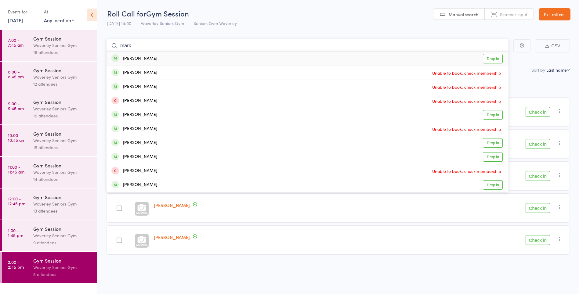
type input "mark"
click at [493, 57] on link "Drop in" at bounding box center [493, 58] width 20 height 9
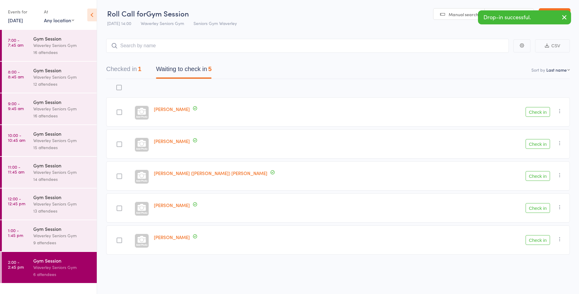
click at [538, 241] on button "Check in" at bounding box center [538, 240] width 24 height 10
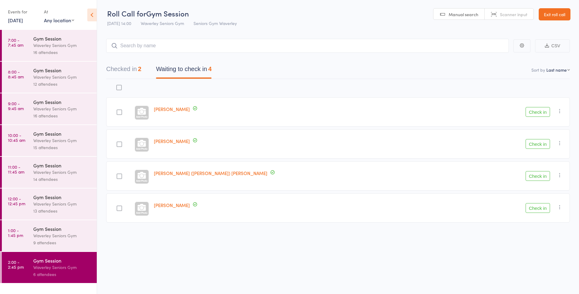
click at [538, 208] on button "Check in" at bounding box center [538, 208] width 24 height 10
click at [540, 143] on button "Check in" at bounding box center [538, 144] width 24 height 10
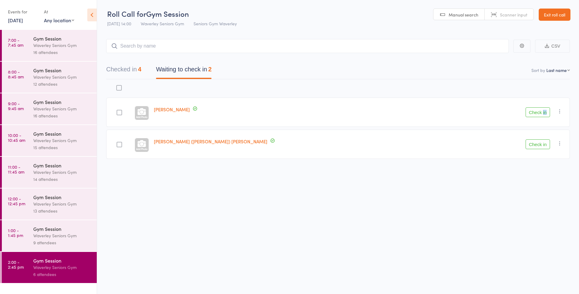
click at [536, 114] on button "Check in" at bounding box center [538, 112] width 24 height 10
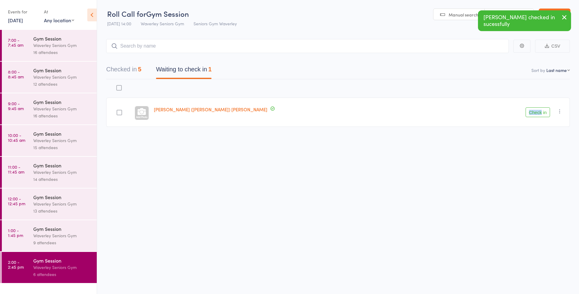
click at [564, 190] on div "Roll Call for Gym Session [DATE] 14:00 Waverley Seniors Gym Seniors Gym Waverle…" at bounding box center [289, 147] width 579 height 294
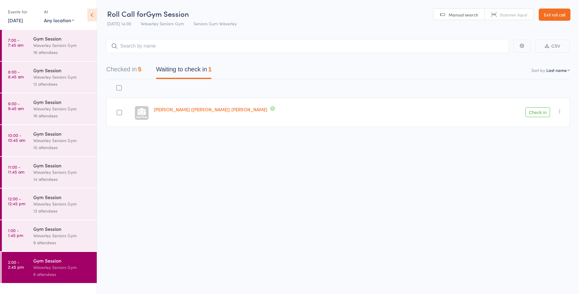
click at [558, 114] on icon "button" at bounding box center [560, 111] width 6 height 6
click at [534, 173] on li "Mark absent" at bounding box center [538, 173] width 50 height 8
click at [557, 111] on icon "button" at bounding box center [560, 111] width 6 height 6
click at [532, 172] on li "Mark absent" at bounding box center [538, 173] width 50 height 8
